Goal: Task Accomplishment & Management: Manage account settings

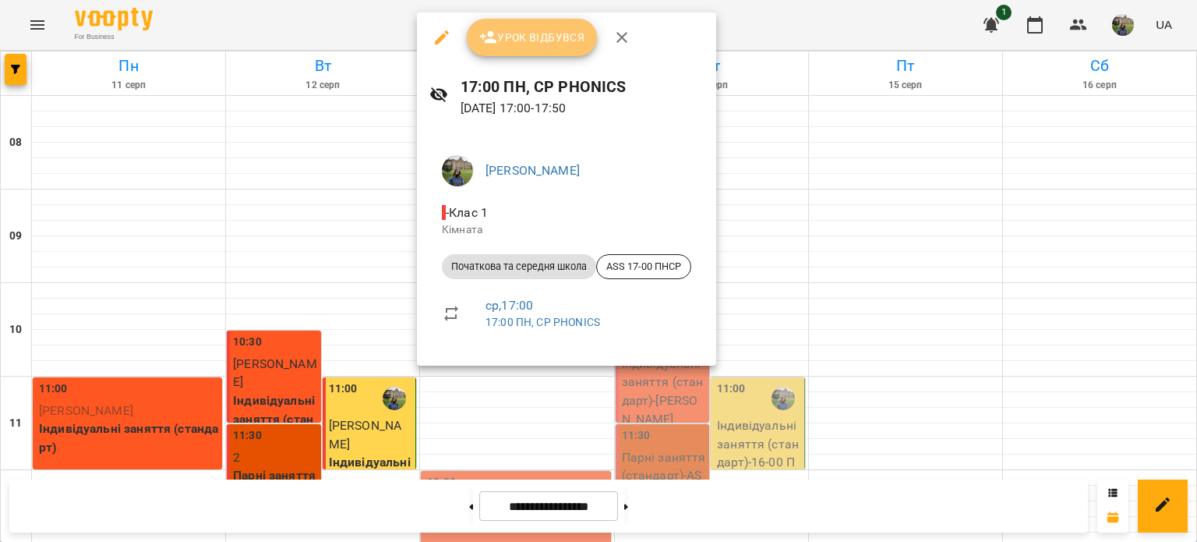
click at [519, 19] on button "Урок відбувся" at bounding box center [532, 37] width 131 height 37
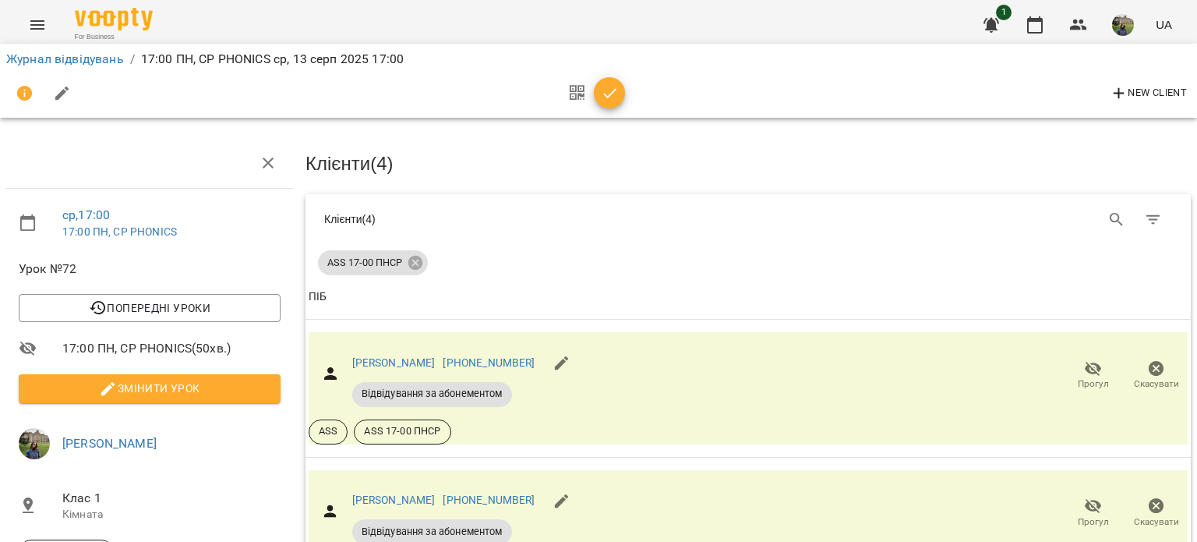
click at [606, 90] on icon "button" at bounding box center [610, 93] width 19 height 19
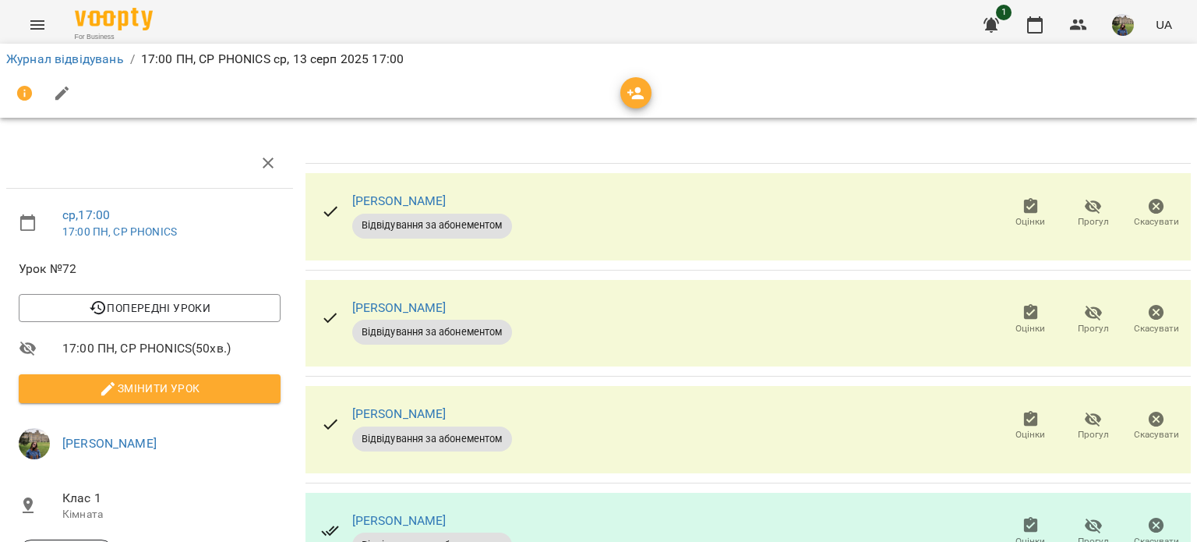
scroll to position [133, 0]
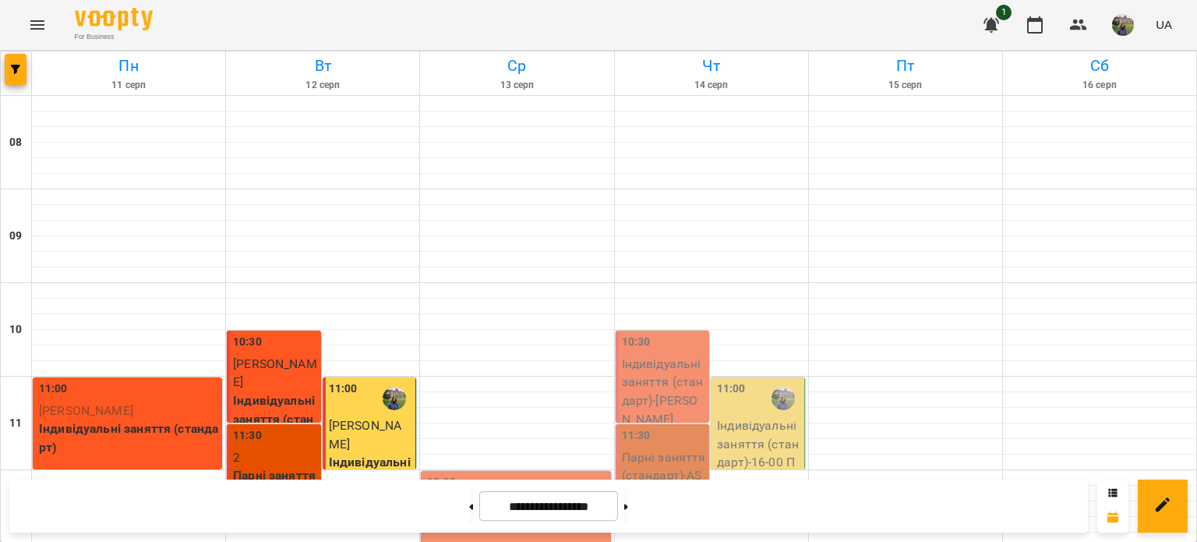
scroll to position [746, 0]
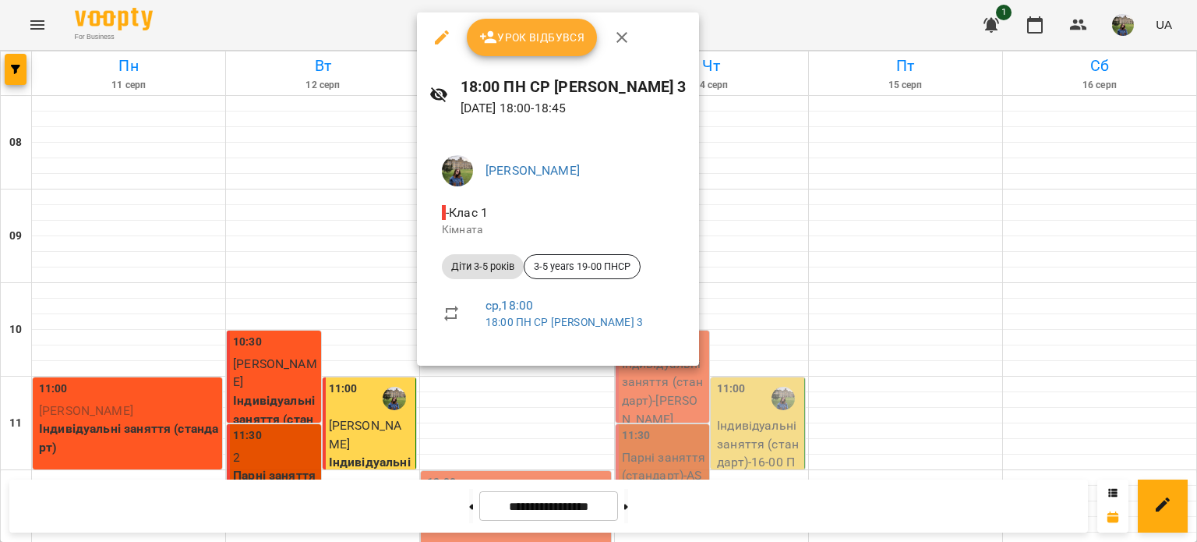
click at [533, 34] on span "Урок відбувся" at bounding box center [532, 37] width 106 height 19
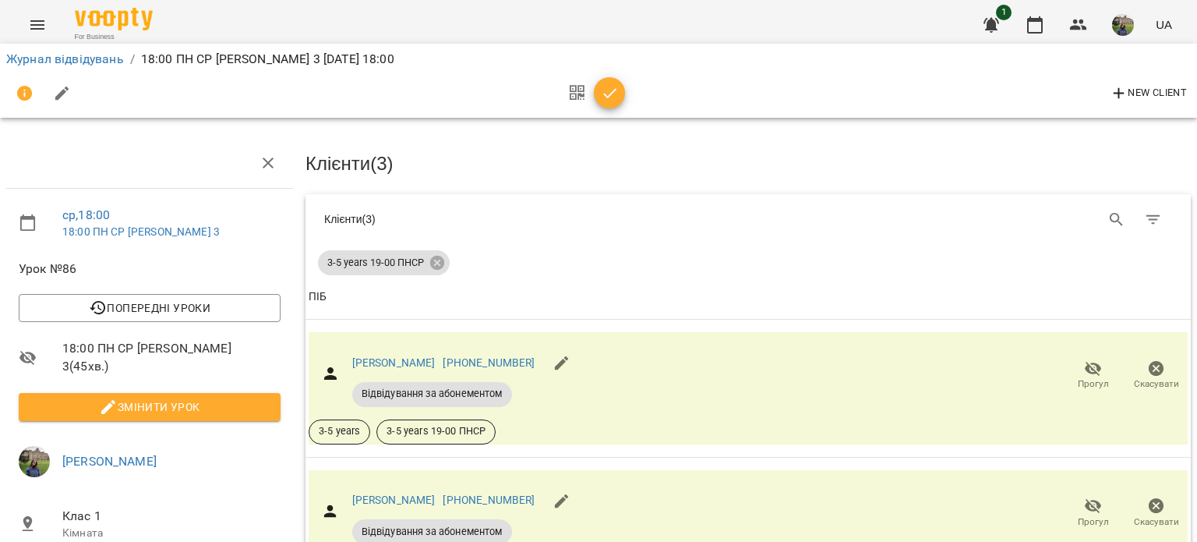
click at [609, 84] on icon "button" at bounding box center [610, 93] width 19 height 19
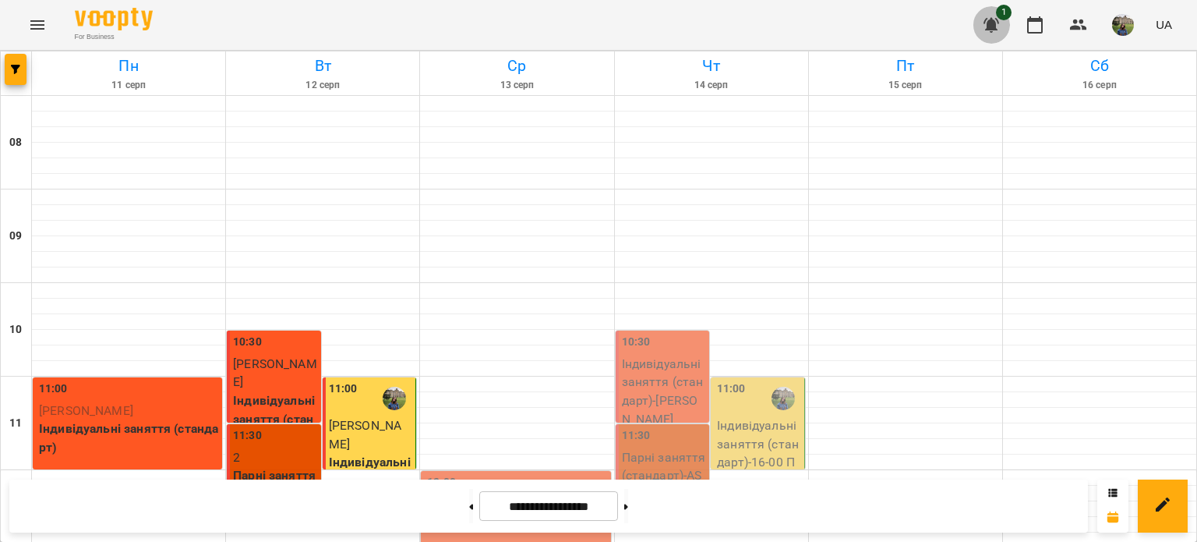
click at [988, 26] on icon "button" at bounding box center [992, 25] width 16 height 15
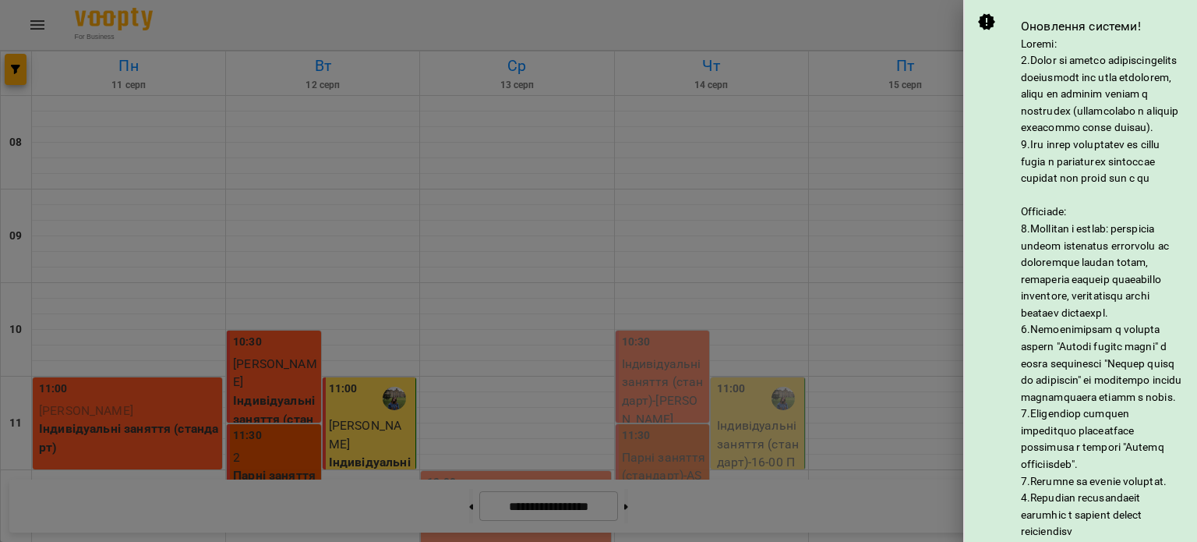
click at [822, 150] on div at bounding box center [598, 271] width 1197 height 542
